Goal: Ask a question: Seek information or help from site administrators or community

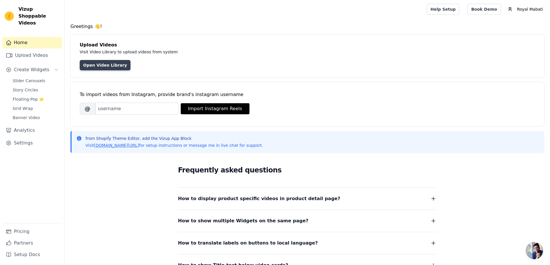
click at [89, 65] on link "Open Video Library" at bounding box center [105, 65] width 51 height 10
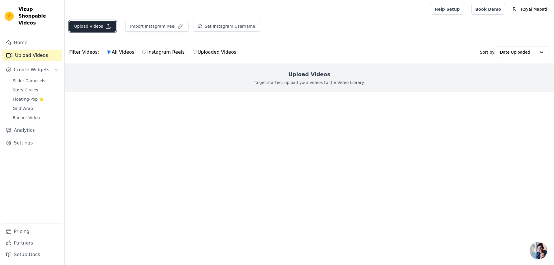
click at [104, 30] on button "Upload Videos" at bounding box center [92, 26] width 47 height 11
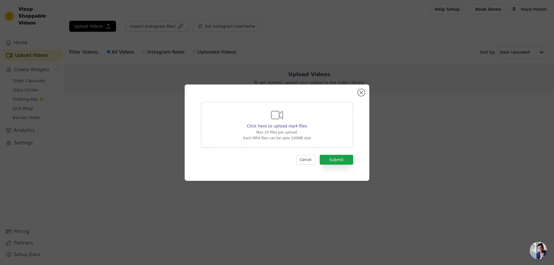
click at [292, 120] on div "Click here to upload mp4 files Max 10 files per upload. Each MP4 files can be u…" at bounding box center [277, 124] width 68 height 32
click at [307, 123] on input "Click here to upload mp4 files Max 10 files per upload. Each MP4 files can be u…" at bounding box center [307, 123] width 0 height 0
click at [308, 162] on button "Cancel" at bounding box center [305, 160] width 19 height 10
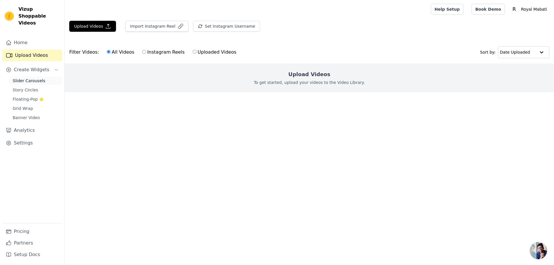
click at [31, 78] on span "Slider Carousels" at bounding box center [29, 81] width 33 height 6
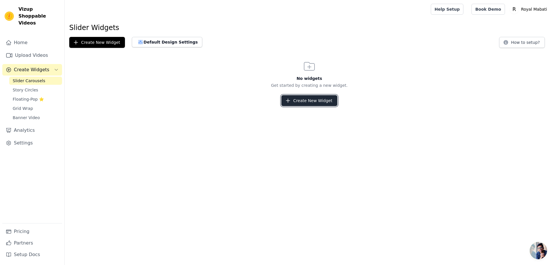
click at [319, 100] on button "Create New Widget" at bounding box center [309, 100] width 56 height 11
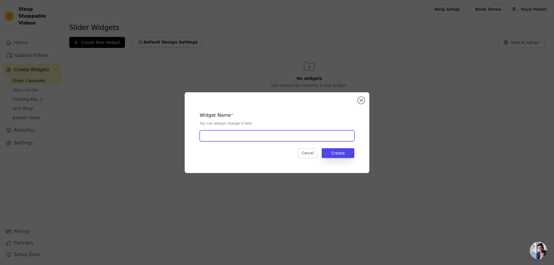
click at [264, 136] on input "text" at bounding box center [277, 135] width 155 height 11
type input "Royal"
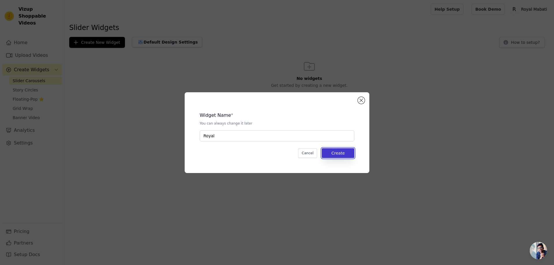
click at [353, 156] on button "Create" at bounding box center [338, 153] width 33 height 10
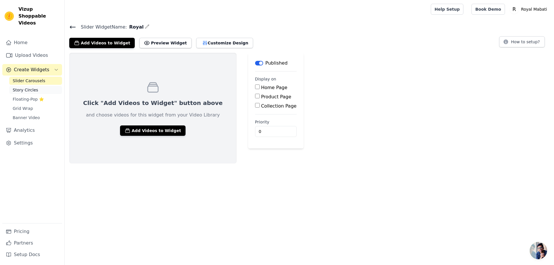
click at [23, 87] on span "Story Circles" at bounding box center [25, 90] width 25 height 6
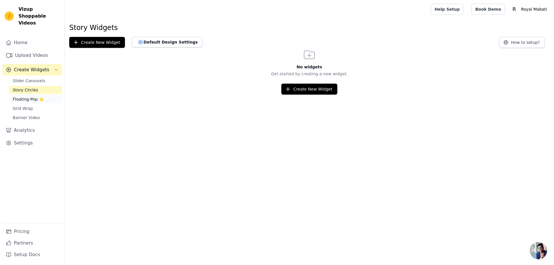
click at [23, 96] on span "Floating-Pop ⭐" at bounding box center [28, 99] width 31 height 6
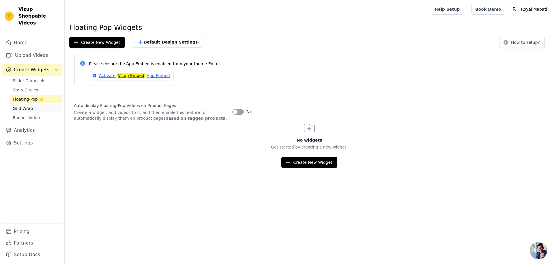
click at [25, 106] on span "Grid Wrap" at bounding box center [23, 109] width 20 height 6
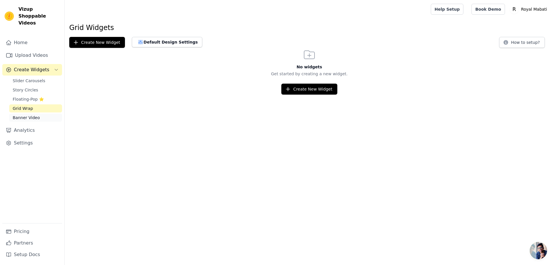
click at [26, 115] on span "Banner Video" at bounding box center [26, 118] width 27 height 6
click at [30, 138] on link "Settings" at bounding box center [32, 143] width 60 height 12
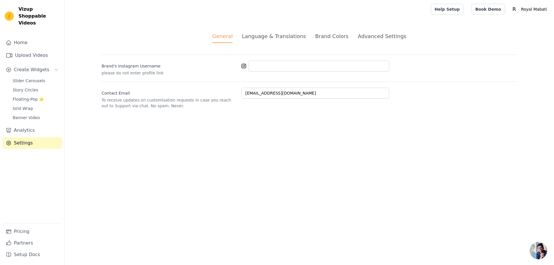
click at [380, 39] on div "Advanced Settings" at bounding box center [382, 36] width 48 height 8
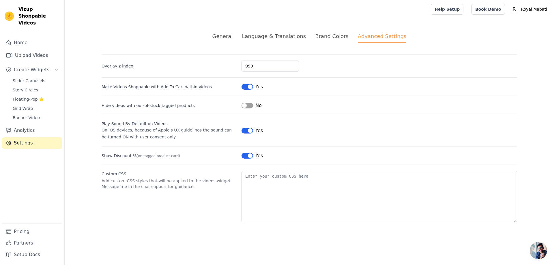
click at [333, 40] on div "Brand Colors" at bounding box center [331, 36] width 33 height 8
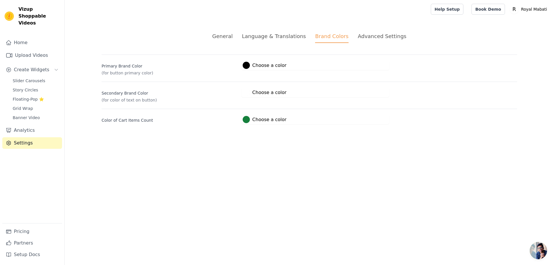
click at [278, 32] on div "General Language & Translations Brand Colors Advanced Settings unsaved changes …" at bounding box center [309, 78] width 443 height 120
click at [274, 38] on div "Language & Translations" at bounding box center [274, 36] width 64 height 8
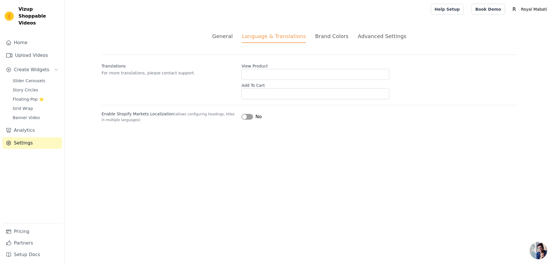
click at [233, 40] on div "General" at bounding box center [222, 36] width 20 height 8
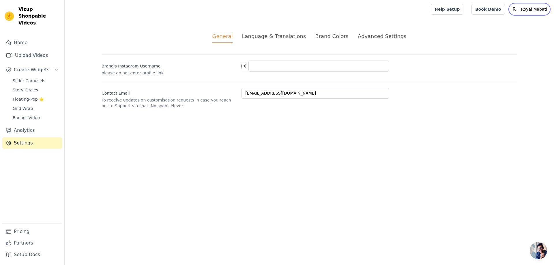
click at [538, 7] on p "Royal Mabati" at bounding box center [534, 9] width 31 height 10
click at [416, 56] on div "Brand's Instagram Username please do not enter profile link" at bounding box center [309, 65] width 415 height 21
click at [539, 252] on span "Open chat" at bounding box center [538, 250] width 17 height 17
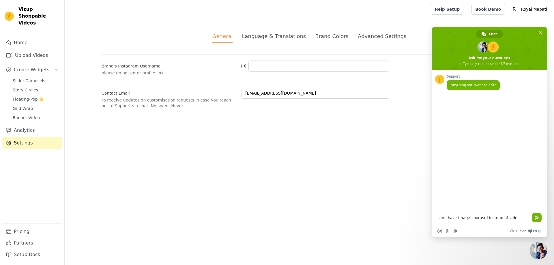
type textarea "can i have image courasel instead of video"
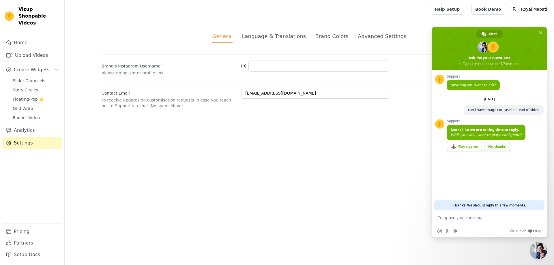
click at [500, 145] on div "No, thanks" at bounding box center [497, 147] width 26 height 10
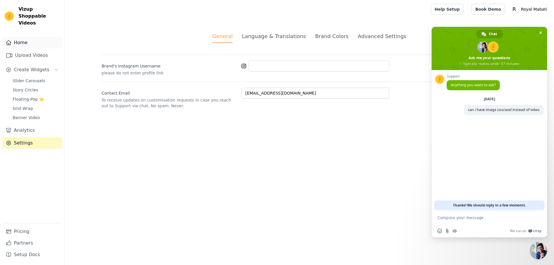
click at [35, 37] on link "Home" at bounding box center [32, 43] width 60 height 12
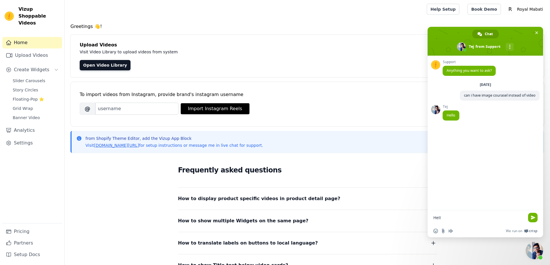
type textarea "Hello"
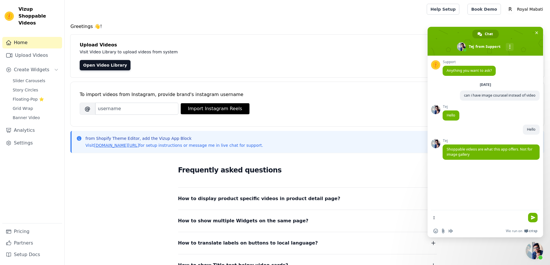
type textarea "I"
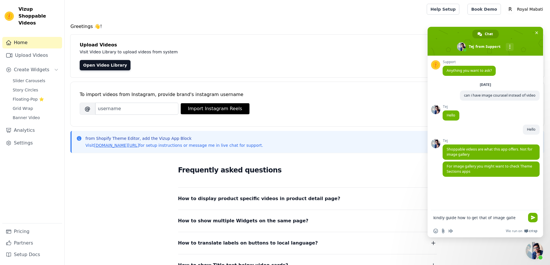
type textarea "kindly guide how to get that of image galley"
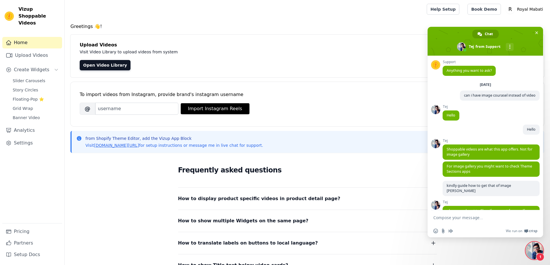
scroll to position [12, 0]
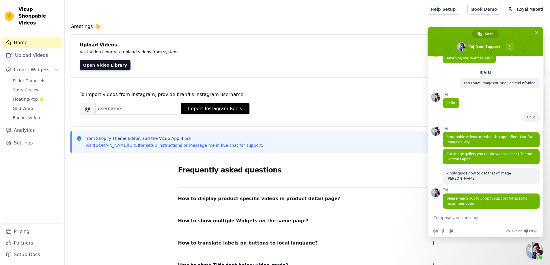
click at [456, 225] on div "Insert an emoji Send a file Audio message We run on Crisp" at bounding box center [484, 231] width 115 height 13
click at [459, 218] on textarea "Compose your message..." at bounding box center [478, 217] width 91 height 5
type textarea "Thanks"
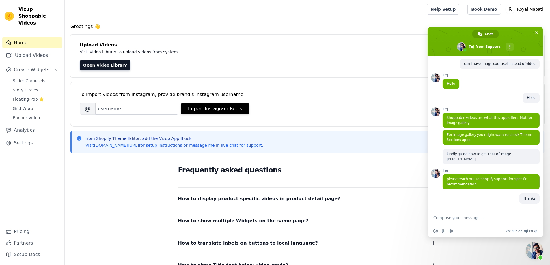
scroll to position [27, 0]
